Goal: Transaction & Acquisition: Subscribe to service/newsletter

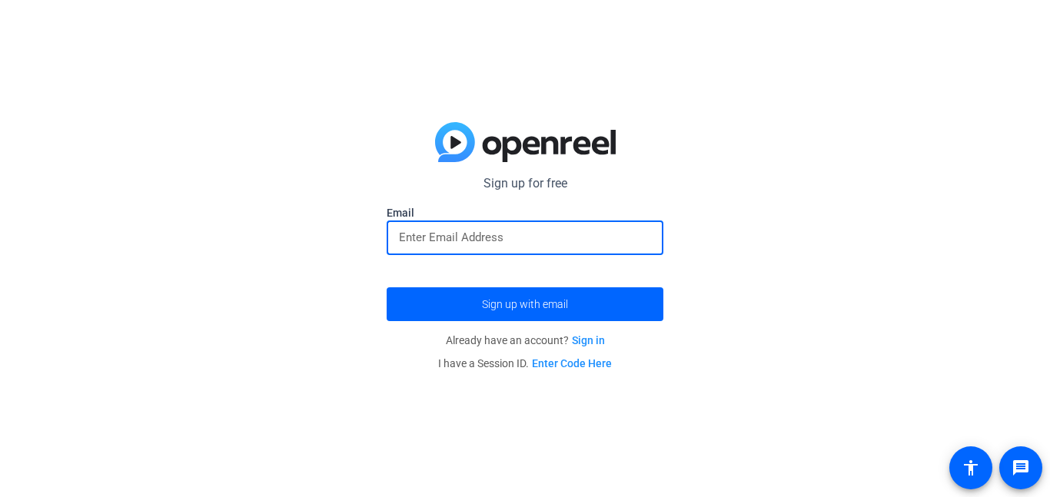
click at [487, 239] on input "email" at bounding box center [525, 237] width 252 height 18
click at [485, 238] on input "email" at bounding box center [525, 237] width 252 height 18
type input "r"
type input "[EMAIL_ADDRESS][DOMAIN_NAME]"
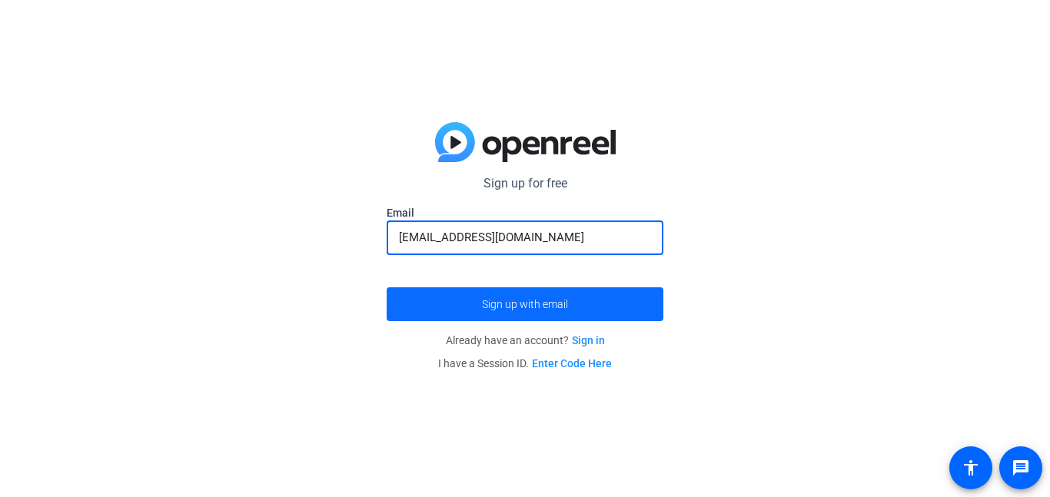
click at [544, 304] on span "Sign up with email" at bounding box center [525, 304] width 86 height 0
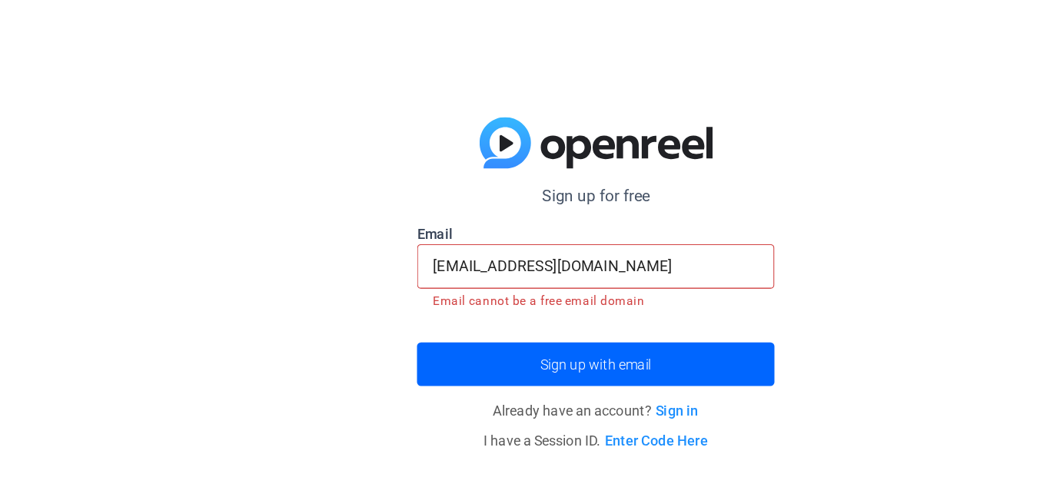
click at [514, 234] on input "[EMAIL_ADDRESS][DOMAIN_NAME]" at bounding box center [525, 233] width 252 height 18
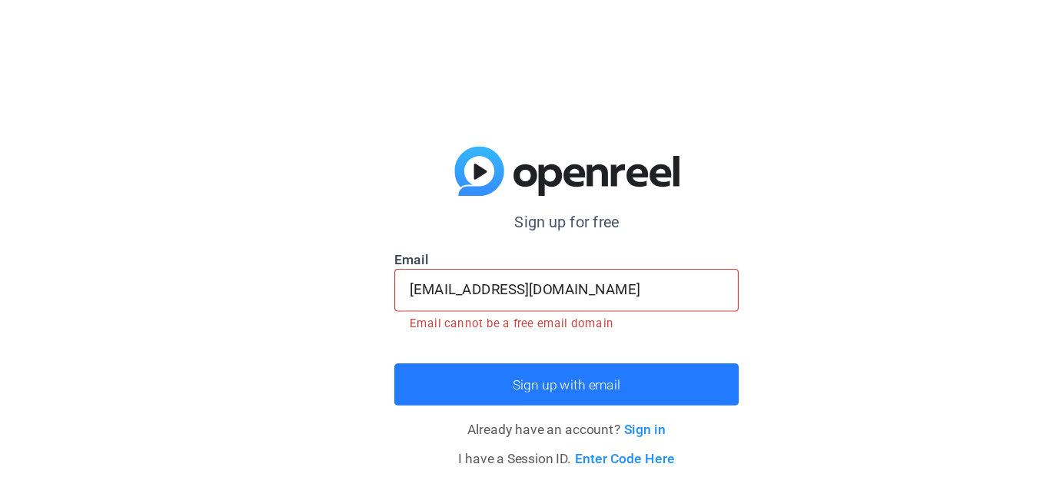
click at [499, 315] on span "submit" at bounding box center [525, 309] width 277 height 37
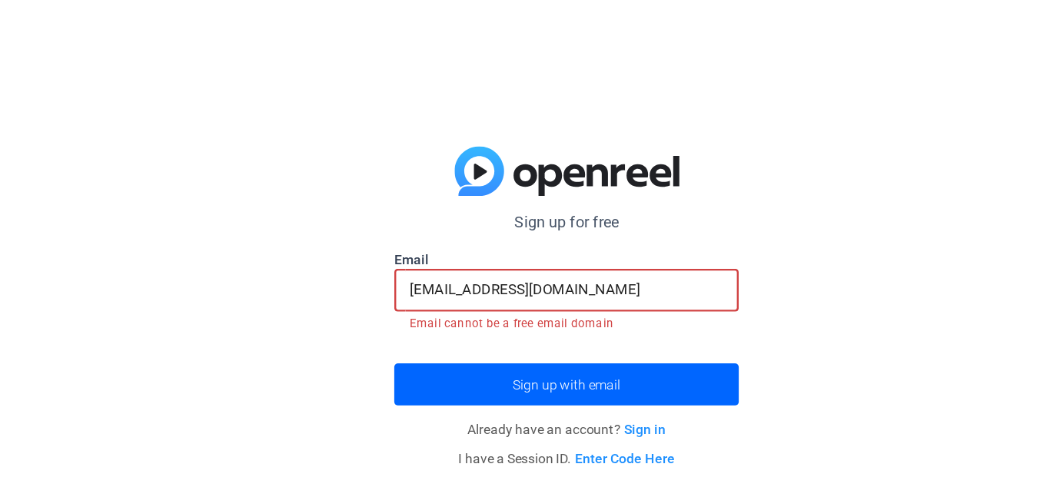
drag, startPoint x: 539, startPoint y: 228, endPoint x: 294, endPoint y: 260, distance: 247.4
click at [294, 260] on div "Sign up for free Email [EMAIL_ADDRESS][DOMAIN_NAME] Email cannot be a free emai…" at bounding box center [525, 248] width 1050 height 497
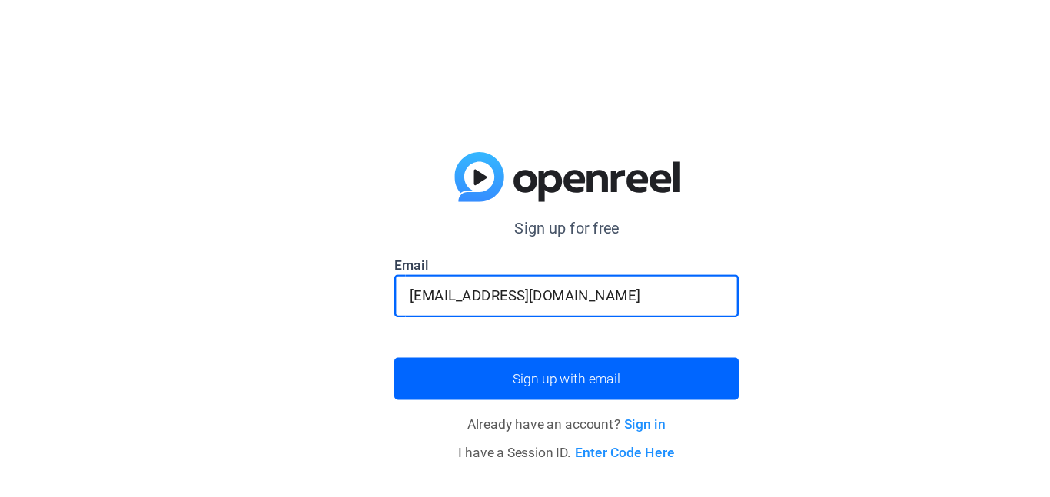
click at [406, 238] on input "[EMAIL_ADDRESS][DOMAIN_NAME]" at bounding box center [525, 237] width 252 height 18
click at [430, 239] on input "[EMAIL_ADDRESS][DOMAIN_NAME]" at bounding box center [525, 237] width 252 height 18
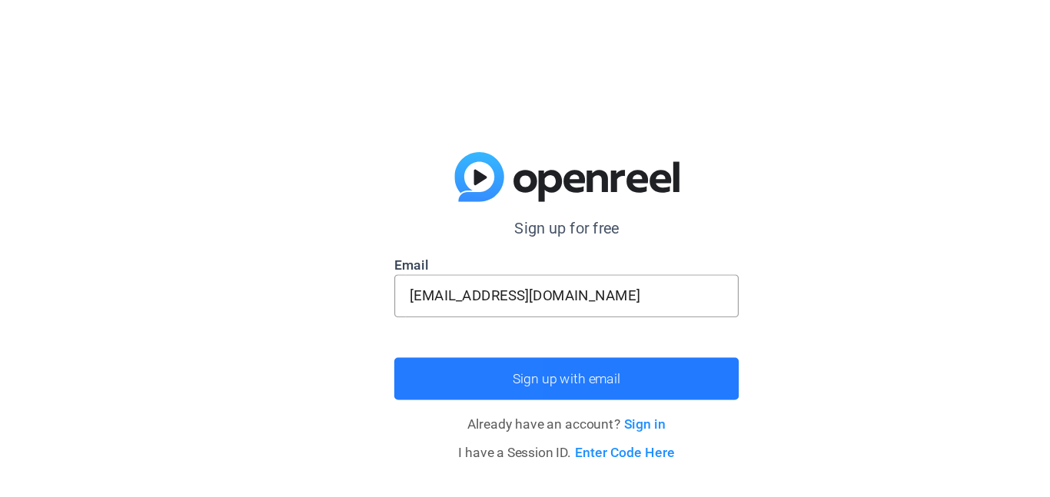
click at [428, 309] on span "submit" at bounding box center [525, 304] width 277 height 37
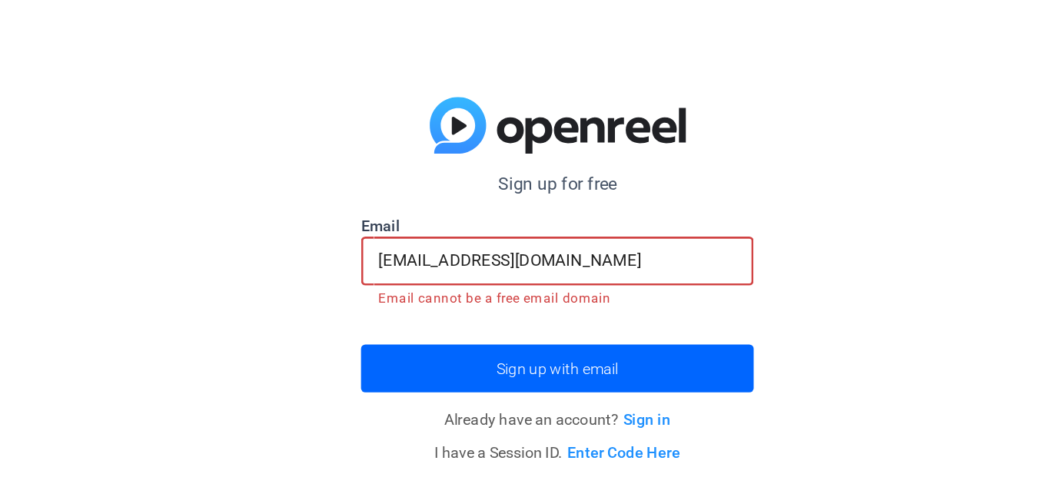
drag, startPoint x: 527, startPoint y: 234, endPoint x: 446, endPoint y: 238, distance: 81.5
click at [446, 238] on input "[EMAIL_ADDRESS][DOMAIN_NAME]" at bounding box center [525, 233] width 252 height 18
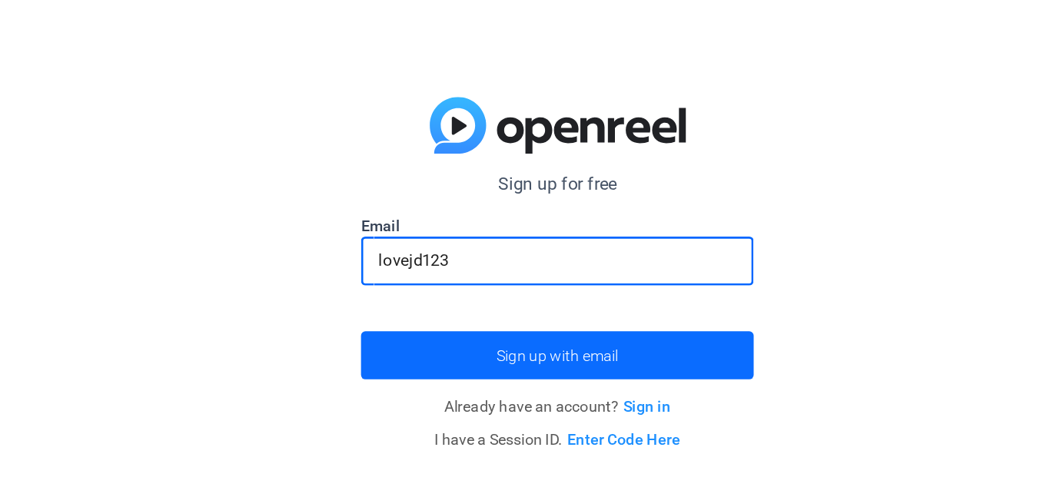
type input "lovejd123"
click at [527, 317] on span "submit" at bounding box center [525, 304] width 277 height 37
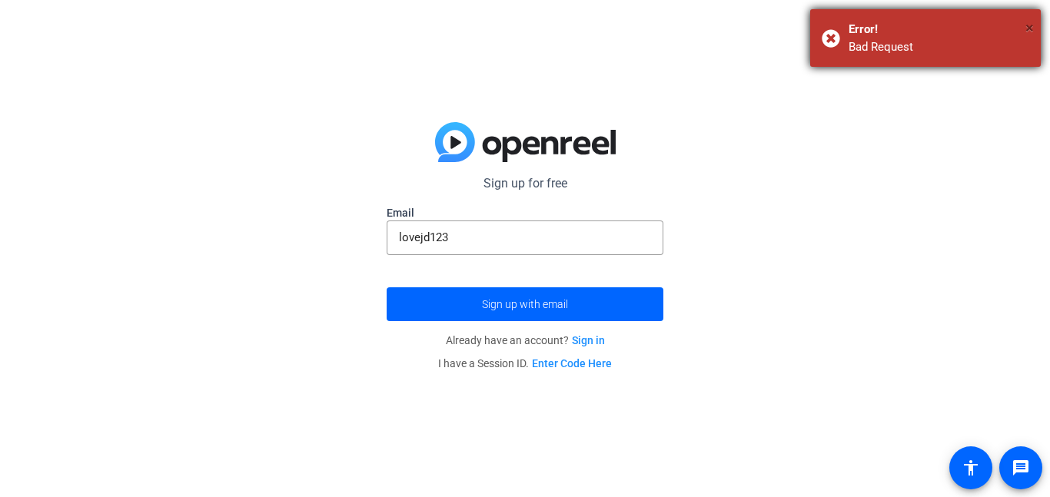
click at [1026, 25] on span "×" at bounding box center [1030, 27] width 8 height 18
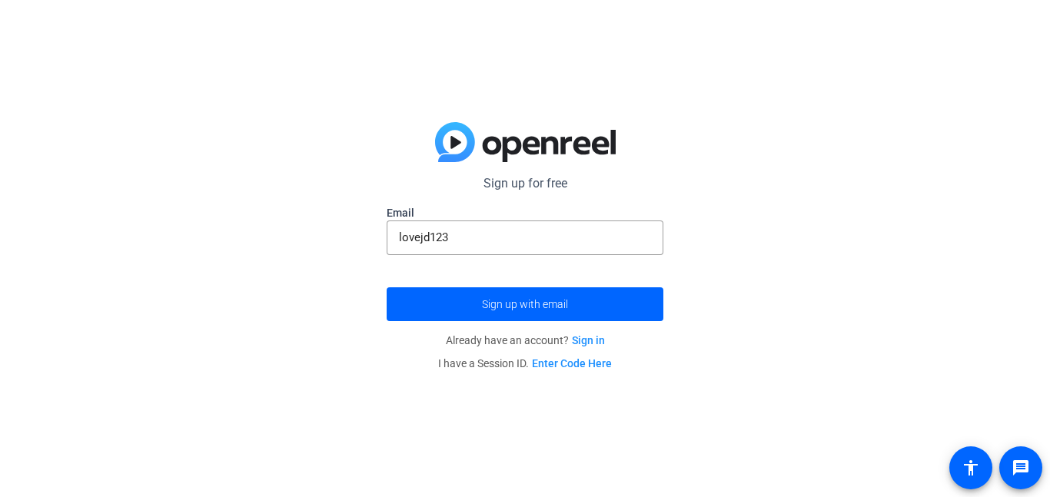
click at [584, 336] on link "Sign in" at bounding box center [588, 340] width 33 height 12
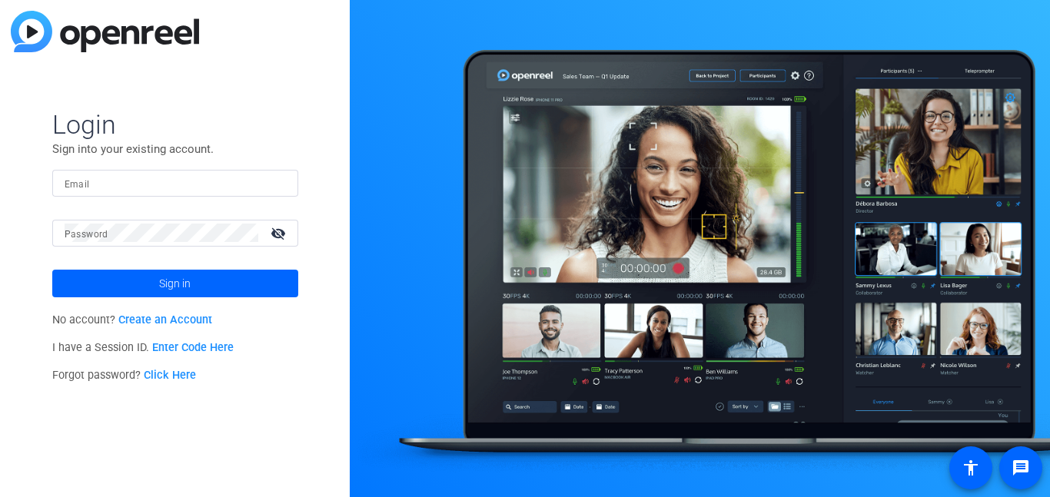
click at [204, 181] on input "Email" at bounding box center [175, 183] width 221 height 18
click at [166, 180] on input "Email" at bounding box center [175, 183] width 221 height 18
click at [155, 182] on input "Email" at bounding box center [175, 183] width 221 height 18
type input "[EMAIL_ADDRESS][DOMAIN_NAME]"
click at [98, 233] on mat-label "Password" at bounding box center [87, 234] width 44 height 11
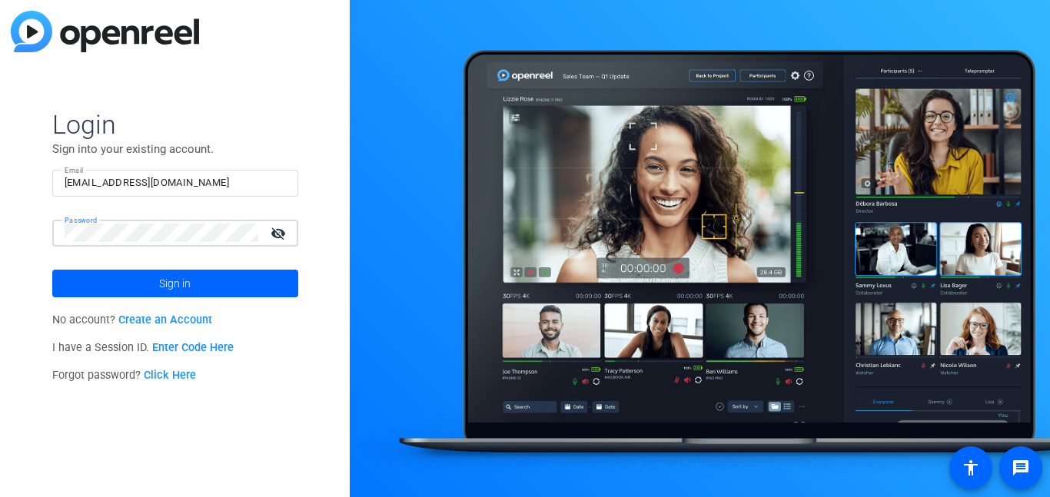
click at [52, 270] on button "Sign in" at bounding box center [175, 284] width 246 height 28
click at [156, 240] on form "Login Sign into your existing account. Email [EMAIL_ADDRESS][DOMAIN_NAME] Passw…" at bounding box center [175, 202] width 246 height 189
click at [167, 318] on link "Create an Account" at bounding box center [165, 320] width 94 height 13
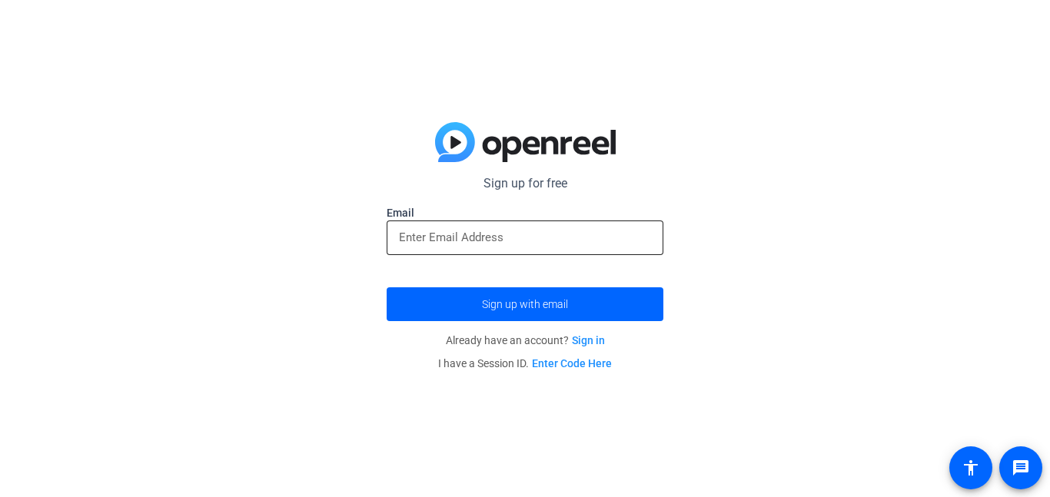
click at [501, 241] on input "email" at bounding box center [525, 237] width 252 height 18
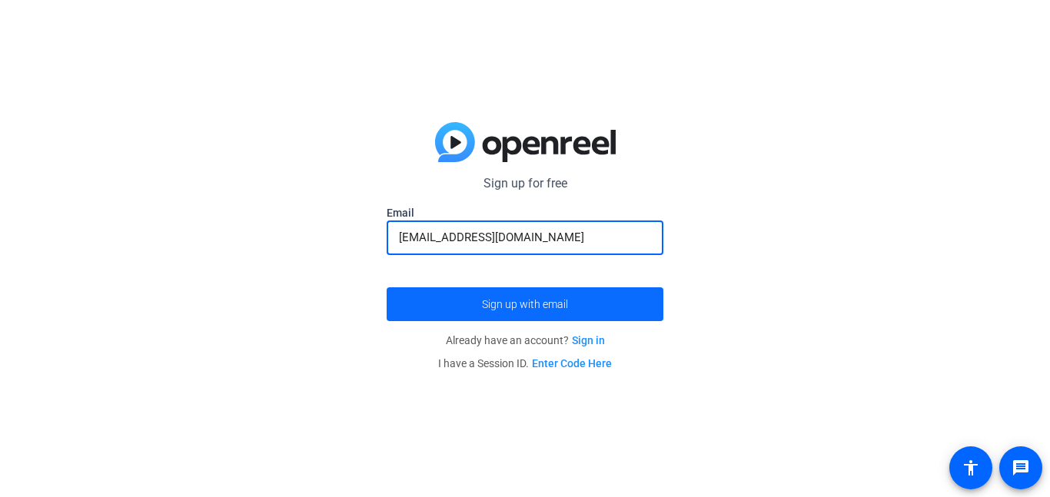
type input "[EMAIL_ADDRESS][DOMAIN_NAME]"
click at [482, 304] on span "Sign up with email" at bounding box center [525, 304] width 86 height 0
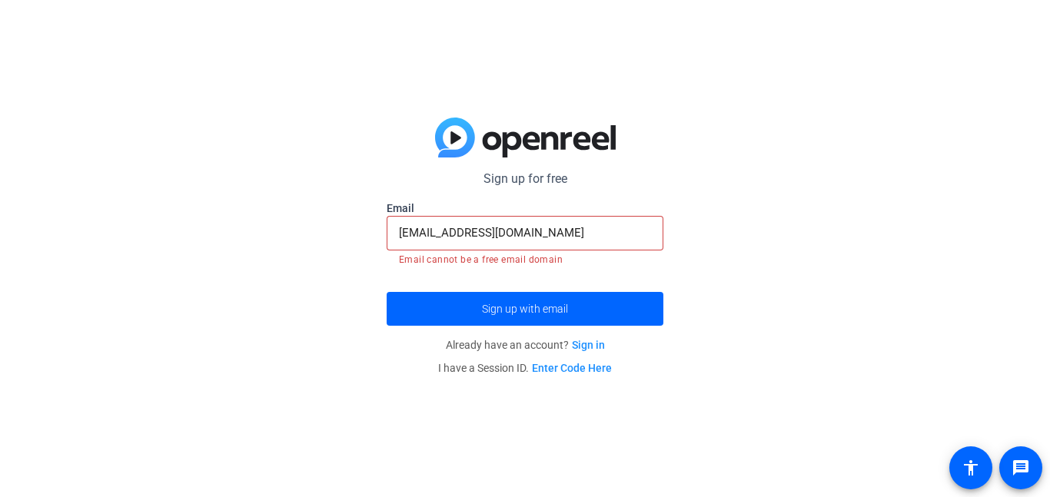
click at [526, 234] on input "[EMAIL_ADDRESS][DOMAIN_NAME]" at bounding box center [525, 233] width 252 height 18
